Goal: Task Accomplishment & Management: Manage account settings

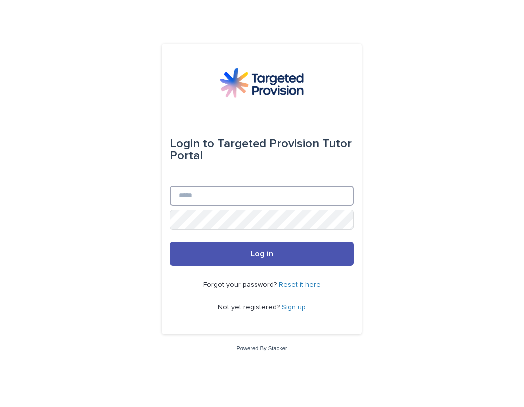
click at [222, 198] on input "Email" at bounding box center [262, 196] width 184 height 20
type input "**********"
click at [228, 283] on span "Forgot your password?" at bounding box center [240, 284] width 75 height 7
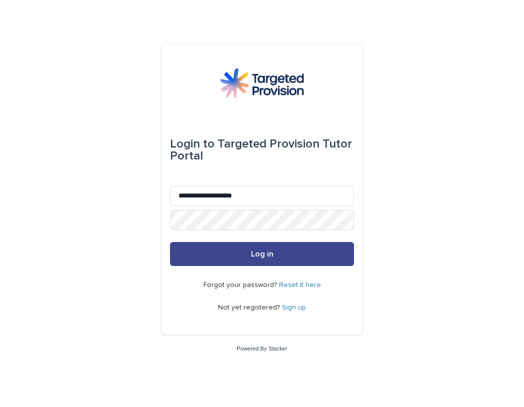
click at [233, 262] on button "Log in" at bounding box center [262, 254] width 184 height 24
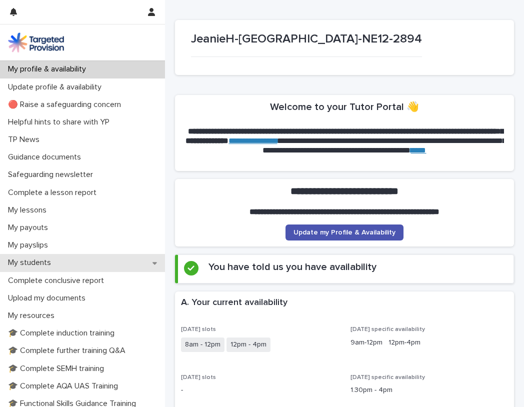
click at [37, 262] on p "My students" at bounding box center [31, 262] width 55 height 9
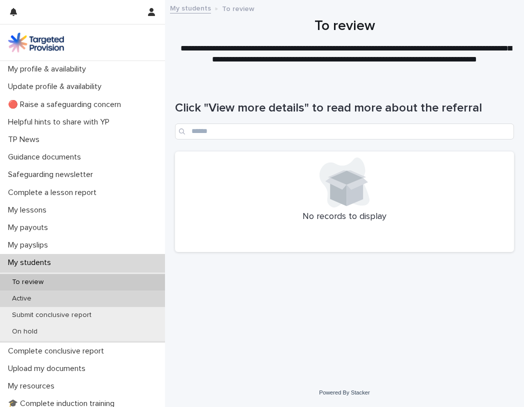
click at [32, 296] on p "Active" at bounding box center [21, 298] width 35 height 8
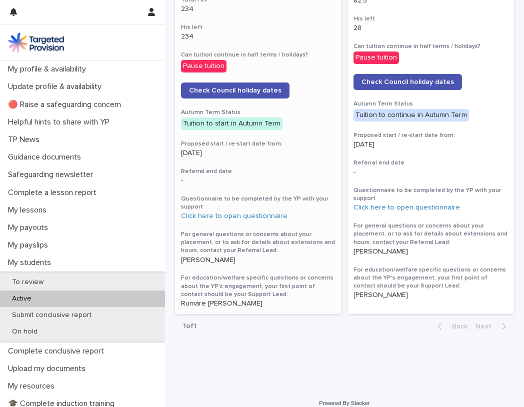
scroll to position [508, 0]
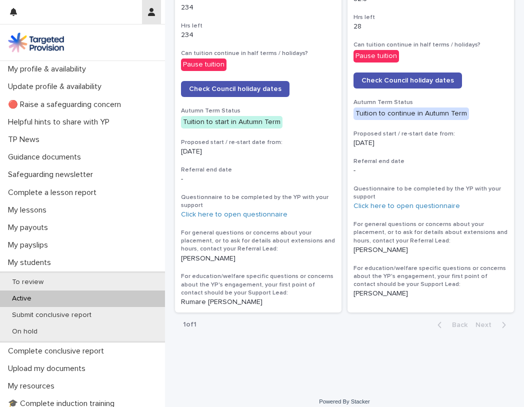
click at [151, 12] on icon "button" at bounding box center [151, 12] width 7 height 8
click at [100, 42] on p "Log Out" at bounding box center [122, 42] width 63 height 17
